Goal: Transaction & Acquisition: Purchase product/service

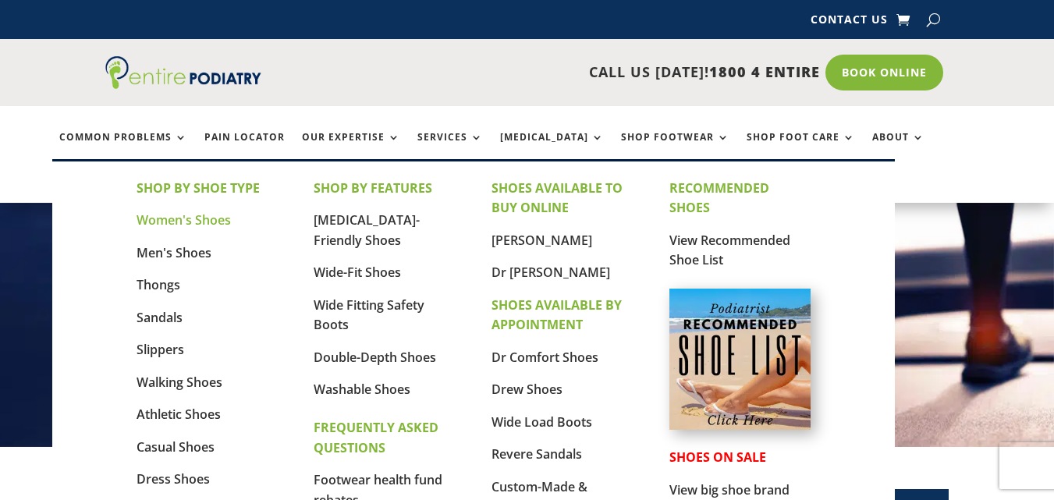
click at [198, 218] on link "Women's Shoes" at bounding box center [184, 219] width 94 height 17
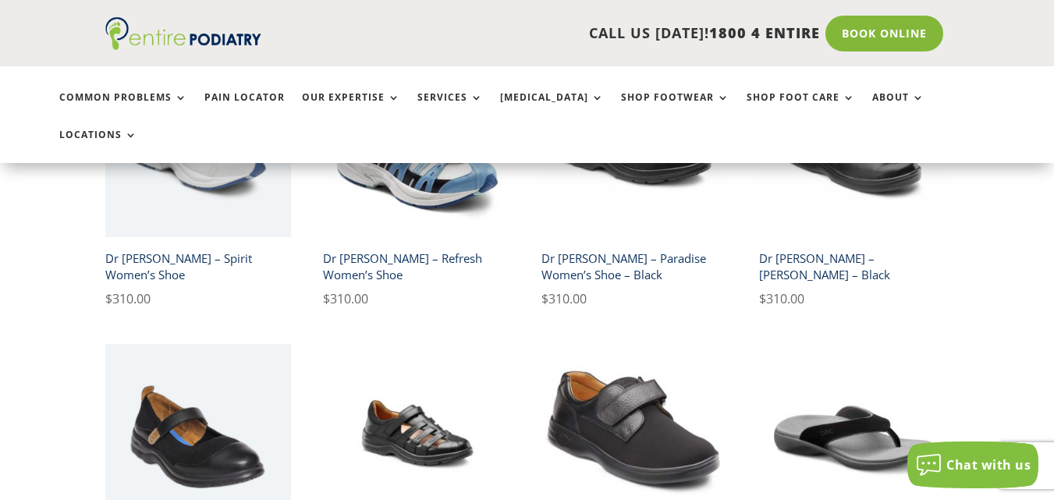
scroll to position [2435, 0]
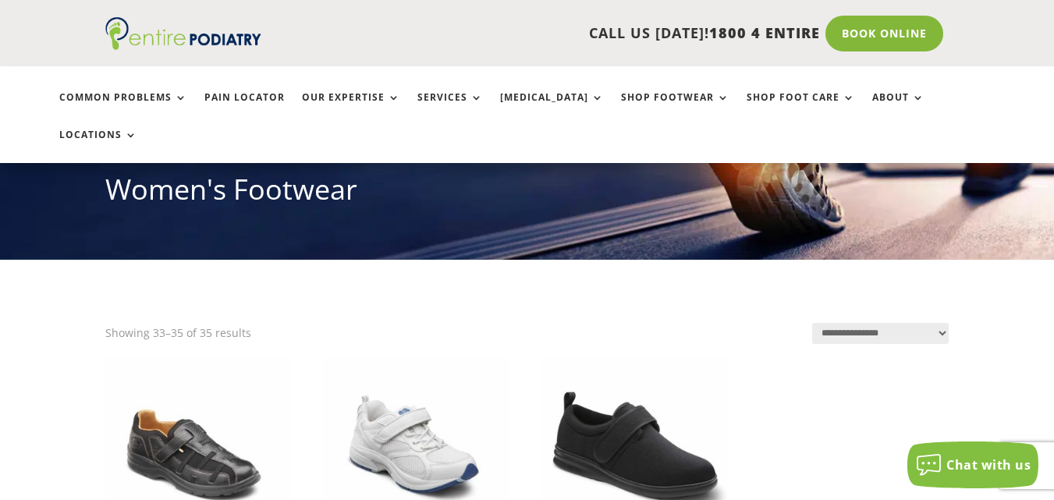
scroll to position [375, 0]
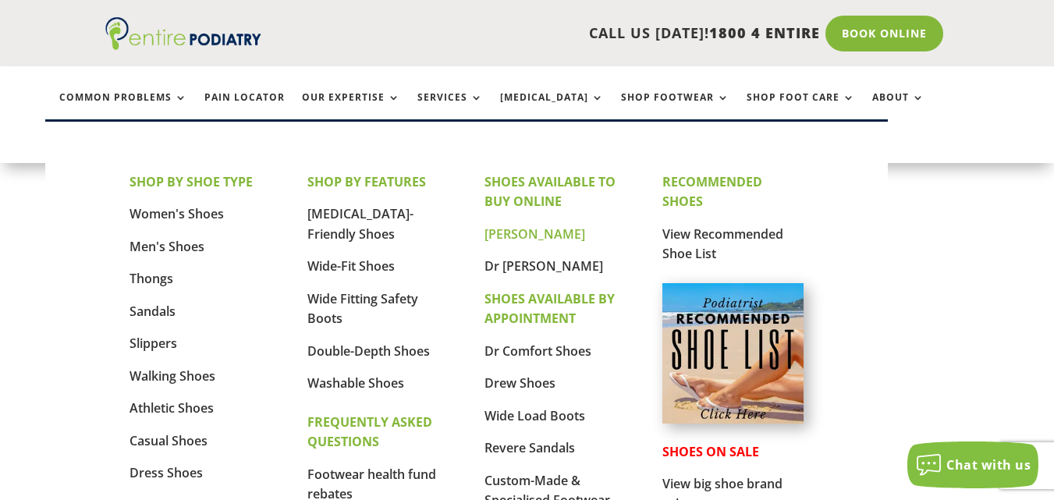
click at [552, 233] on link "[PERSON_NAME]" at bounding box center [535, 234] width 101 height 17
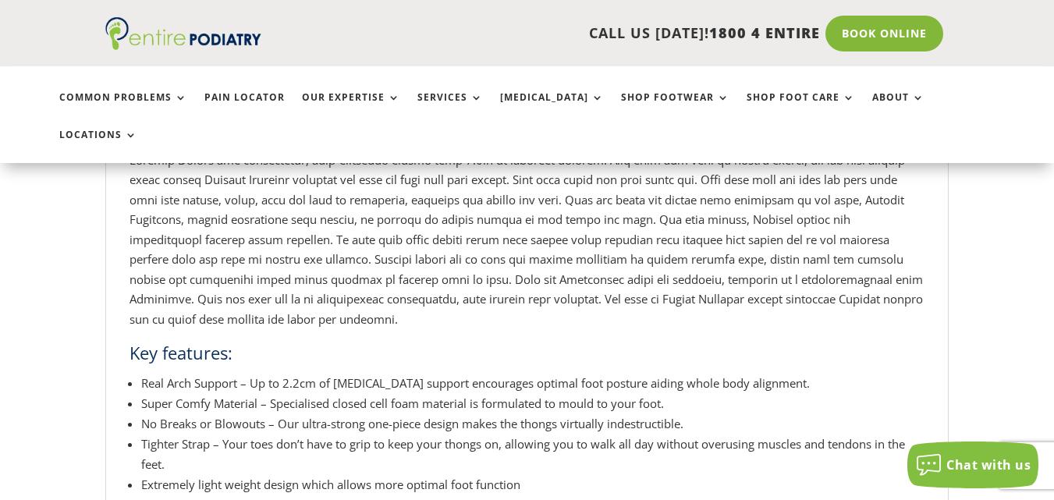
scroll to position [934, 0]
